Goal: Task Accomplishment & Management: Manage account settings

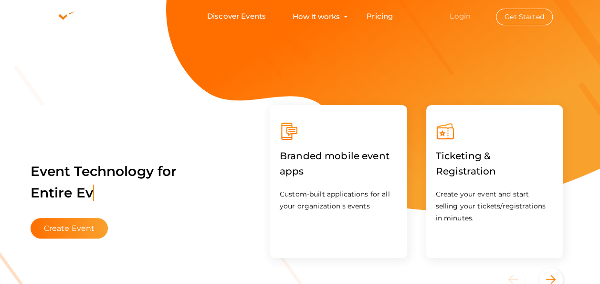
click at [468, 13] on link "Login" at bounding box center [460, 15] width 21 height 9
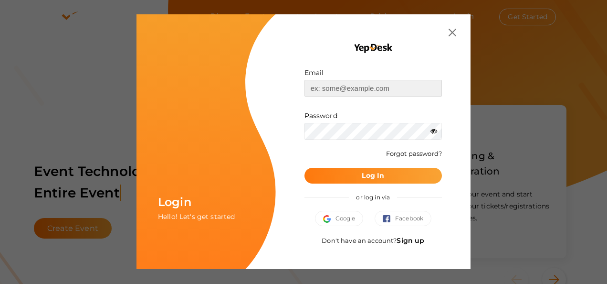
type input "[EMAIL_ADDRESS][DOMAIN_NAME]"
click at [376, 175] on b "Log In" at bounding box center [373, 175] width 22 height 9
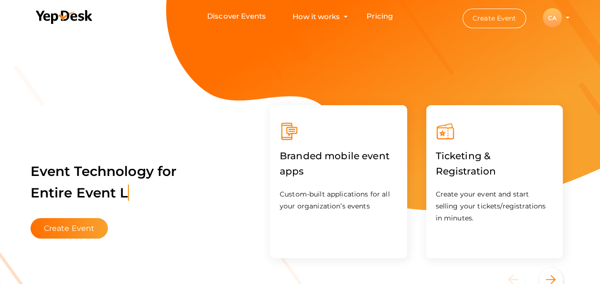
click at [551, 19] on div "CA" at bounding box center [552, 17] width 19 height 19
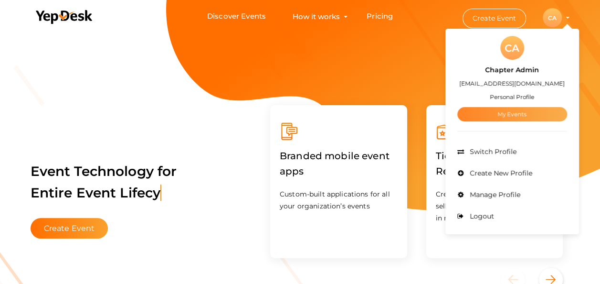
click at [508, 115] on link "My Events" at bounding box center [512, 114] width 110 height 14
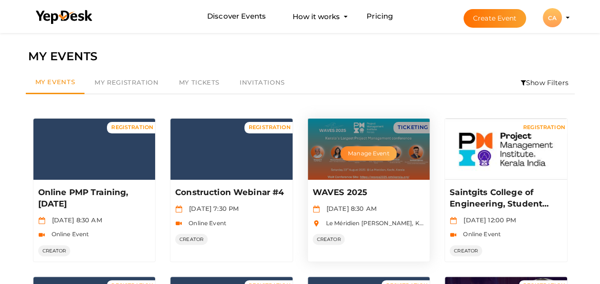
click at [366, 155] on button "Manage Event" at bounding box center [368, 153] width 56 height 14
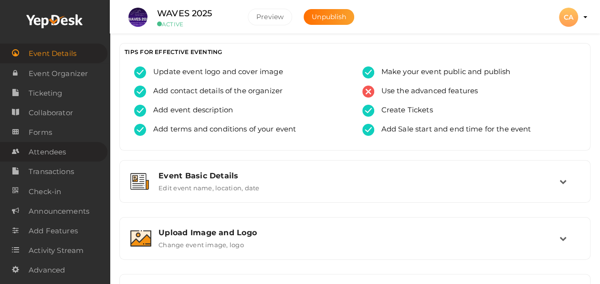
click at [52, 152] on span "Attendees" at bounding box center [47, 151] width 37 height 19
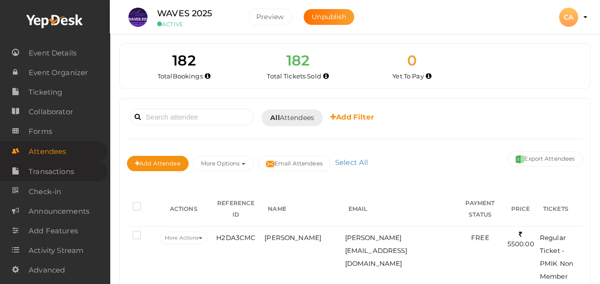
click at [52, 176] on span "Transactions" at bounding box center [51, 171] width 45 height 19
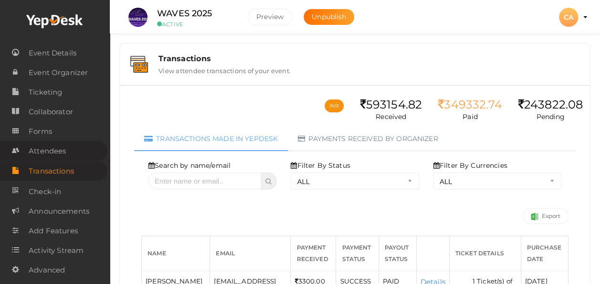
click at [60, 149] on span "Attendees" at bounding box center [47, 150] width 37 height 19
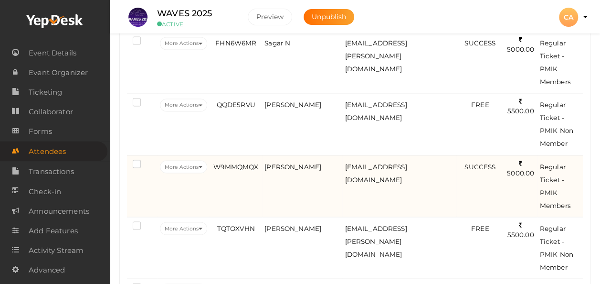
scroll to position [764, 0]
